Goal: Information Seeking & Learning: Learn about a topic

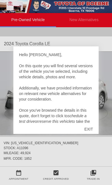
click at [92, 129] on div "EXIT" at bounding box center [89, 129] width 20 height 17
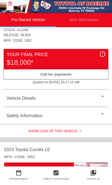
scroll to position [118, 0]
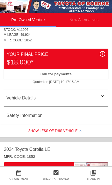
click at [102, 97] on div at bounding box center [102, 95] width 2 height 2
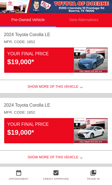
scroll to position [257, 0]
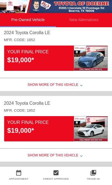
click at [71, 158] on div "Show More of this Vehicle" at bounding box center [56, 155] width 112 height 11
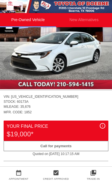
scroll to position [359, 0]
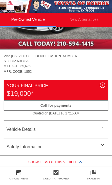
click at [86, 132] on div "Vehicle Details" at bounding box center [56, 129] width 104 height 13
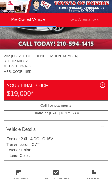
scroll to position [399, 0]
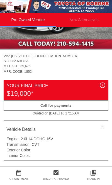
click at [84, 167] on div "Safety Information" at bounding box center [56, 168] width 104 height 13
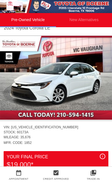
scroll to position [327, 0]
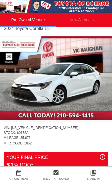
click at [88, 92] on img at bounding box center [56, 78] width 112 height 84
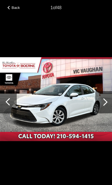
click at [102, 102] on div at bounding box center [103, 101] width 7 height 7
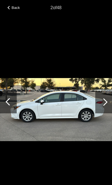
click at [100, 104] on div at bounding box center [103, 102] width 17 height 22
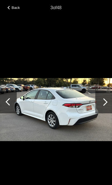
click at [102, 103] on div at bounding box center [103, 101] width 7 height 7
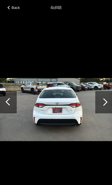
click at [100, 105] on div at bounding box center [103, 102] width 17 height 22
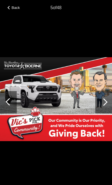
click at [103, 102] on div at bounding box center [103, 101] width 7 height 7
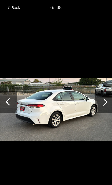
click at [102, 103] on div at bounding box center [103, 101] width 7 height 7
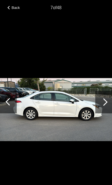
click at [104, 103] on div at bounding box center [103, 101] width 7 height 7
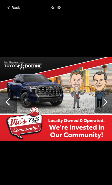
click at [103, 103] on div at bounding box center [103, 101] width 7 height 7
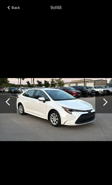
click at [103, 103] on div at bounding box center [103, 101] width 7 height 7
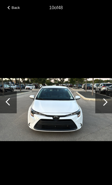
click at [105, 104] on div at bounding box center [103, 101] width 7 height 7
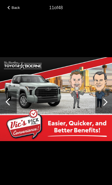
click at [104, 105] on div at bounding box center [103, 102] width 17 height 22
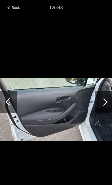
click at [105, 104] on div at bounding box center [103, 101] width 7 height 7
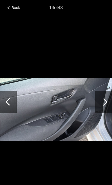
click at [104, 106] on div at bounding box center [103, 102] width 17 height 22
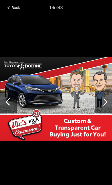
click at [103, 106] on div at bounding box center [103, 102] width 17 height 22
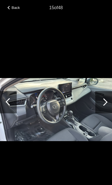
click at [104, 104] on div at bounding box center [103, 101] width 7 height 7
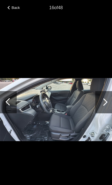
click at [104, 105] on div at bounding box center [103, 101] width 7 height 7
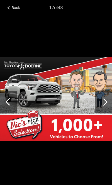
click at [103, 105] on div at bounding box center [103, 101] width 7 height 7
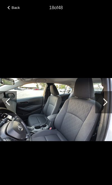
click at [104, 106] on div at bounding box center [103, 102] width 17 height 22
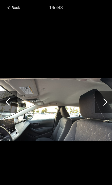
click at [103, 104] on div at bounding box center [103, 101] width 7 height 7
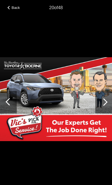
click at [103, 105] on div at bounding box center [103, 101] width 7 height 7
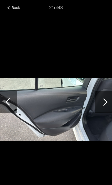
click at [104, 103] on div at bounding box center [103, 101] width 7 height 7
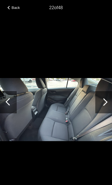
click at [105, 104] on div at bounding box center [103, 101] width 7 height 7
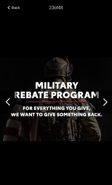
click at [104, 105] on div at bounding box center [103, 101] width 7 height 7
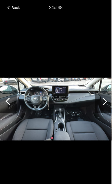
scroll to position [0, 0]
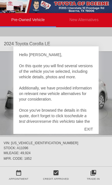
click at [92, 129] on div "EXIT" at bounding box center [89, 129] width 20 height 17
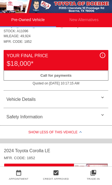
scroll to position [118, 0]
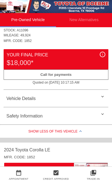
click at [95, 99] on div "Vehicle Details" at bounding box center [56, 98] width 104 height 13
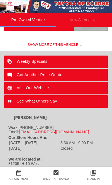
scroll to position [425, 0]
